Goal: Task Accomplishment & Management: Use online tool/utility

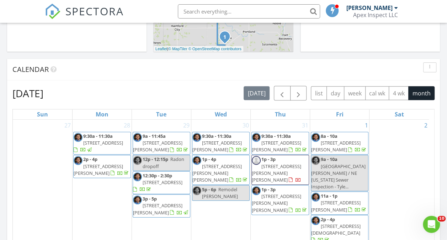
scroll to position [260, 0]
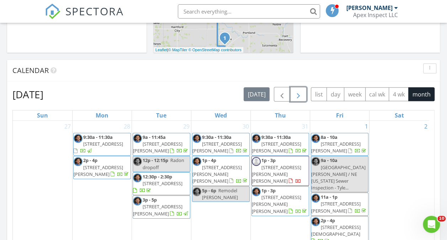
click at [303, 92] on span "button" at bounding box center [298, 94] width 9 height 9
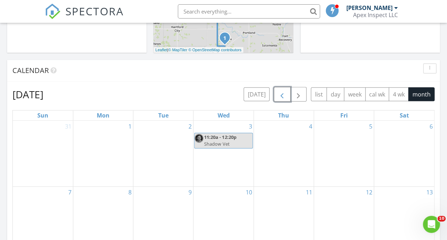
click at [286, 99] on span "button" at bounding box center [282, 94] width 9 height 9
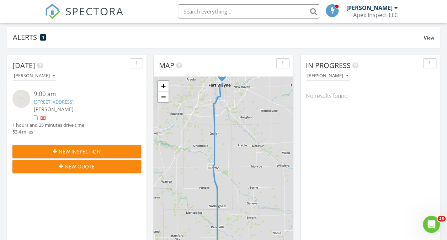
scroll to position [47, 0]
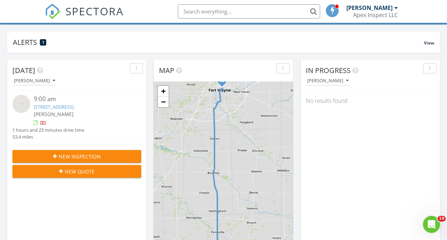
click at [108, 152] on button "New Inspection" at bounding box center [76, 156] width 129 height 13
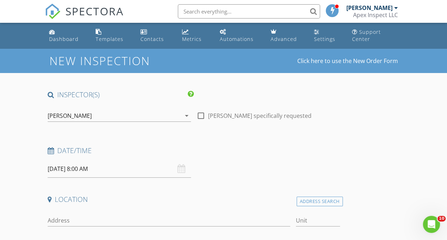
click at [182, 118] on icon "arrow_drop_down" at bounding box center [186, 115] width 9 height 9
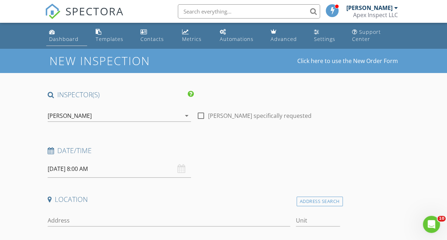
click at [63, 36] on div "Dashboard" at bounding box center [64, 39] width 30 height 7
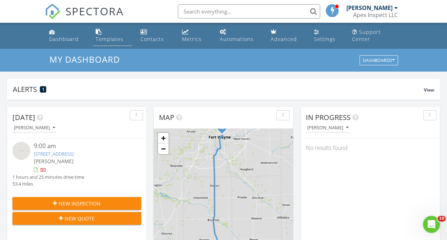
click at [116, 41] on div "Templates" at bounding box center [110, 39] width 28 height 7
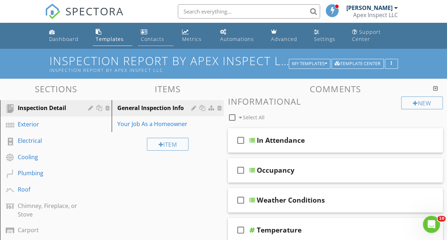
click at [151, 36] on div "Contacts" at bounding box center [152, 39] width 23 height 7
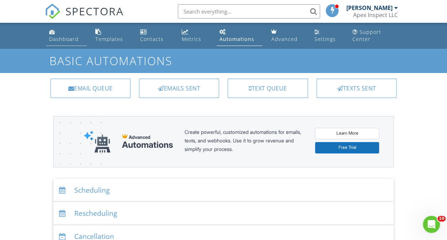
click at [71, 37] on div "Dashboard" at bounding box center [64, 39] width 30 height 7
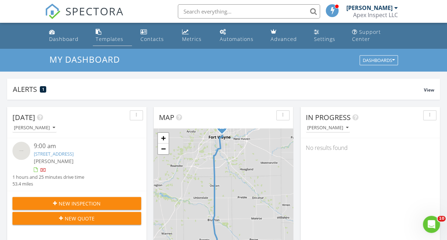
click at [120, 36] on div "Templates" at bounding box center [110, 39] width 28 height 7
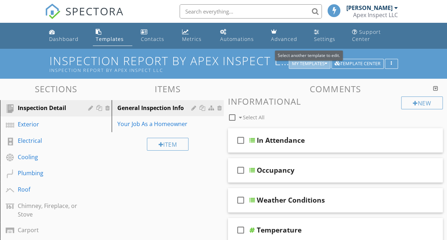
click at [324, 61] on div "My Templates" at bounding box center [309, 63] width 35 height 5
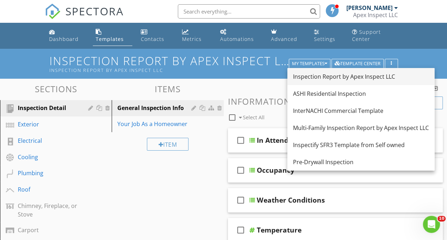
click at [329, 77] on div "Inspection Report by Apex Inspect LLC" at bounding box center [361, 76] width 136 height 9
